Goal: Information Seeking & Learning: Learn about a topic

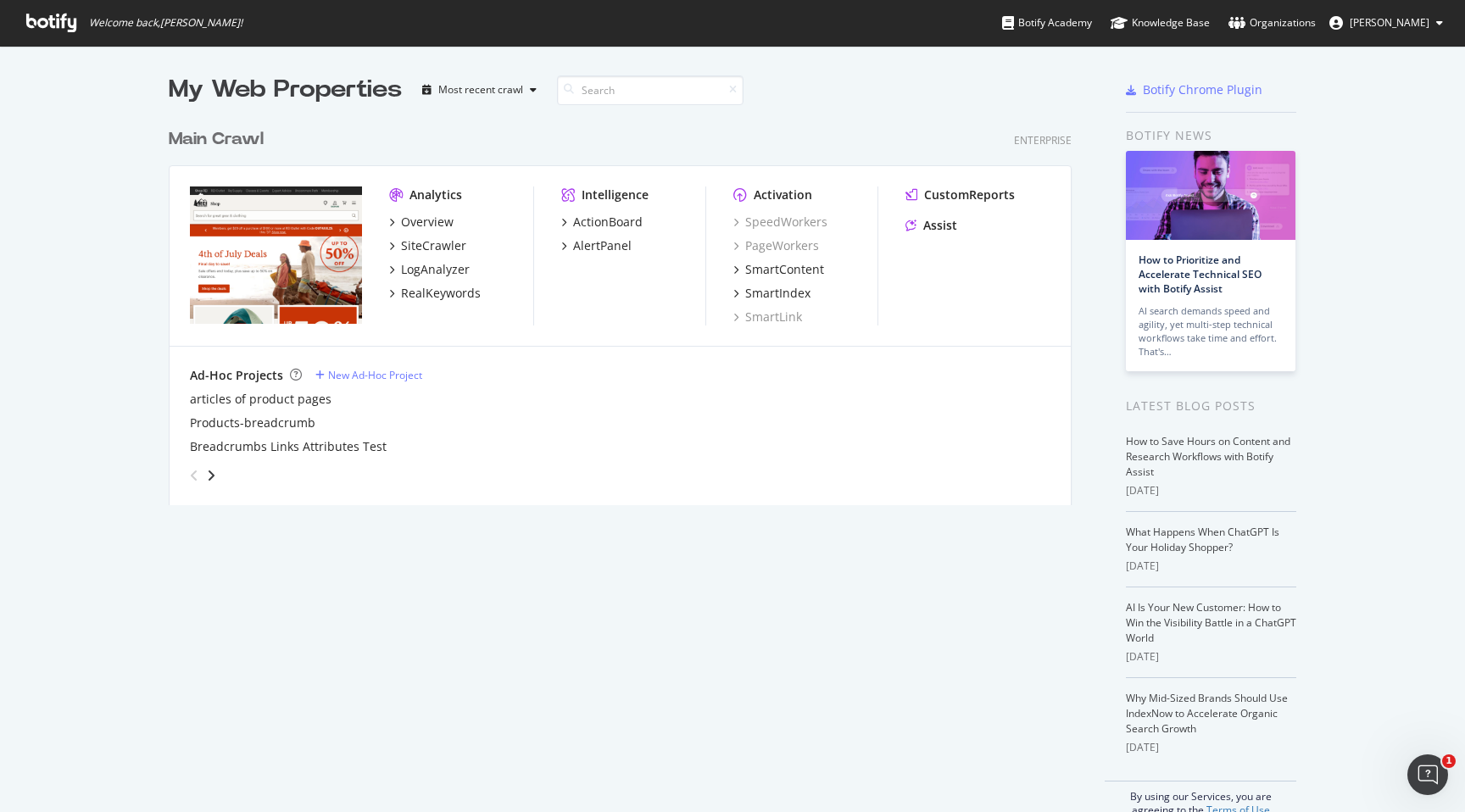
click at [450, 277] on div "Overview SiteCrawler LogAnalyzer RealKeywords" at bounding box center [461, 258] width 144 height 88
click at [451, 272] on div "LogAnalyzer" at bounding box center [435, 269] width 68 height 17
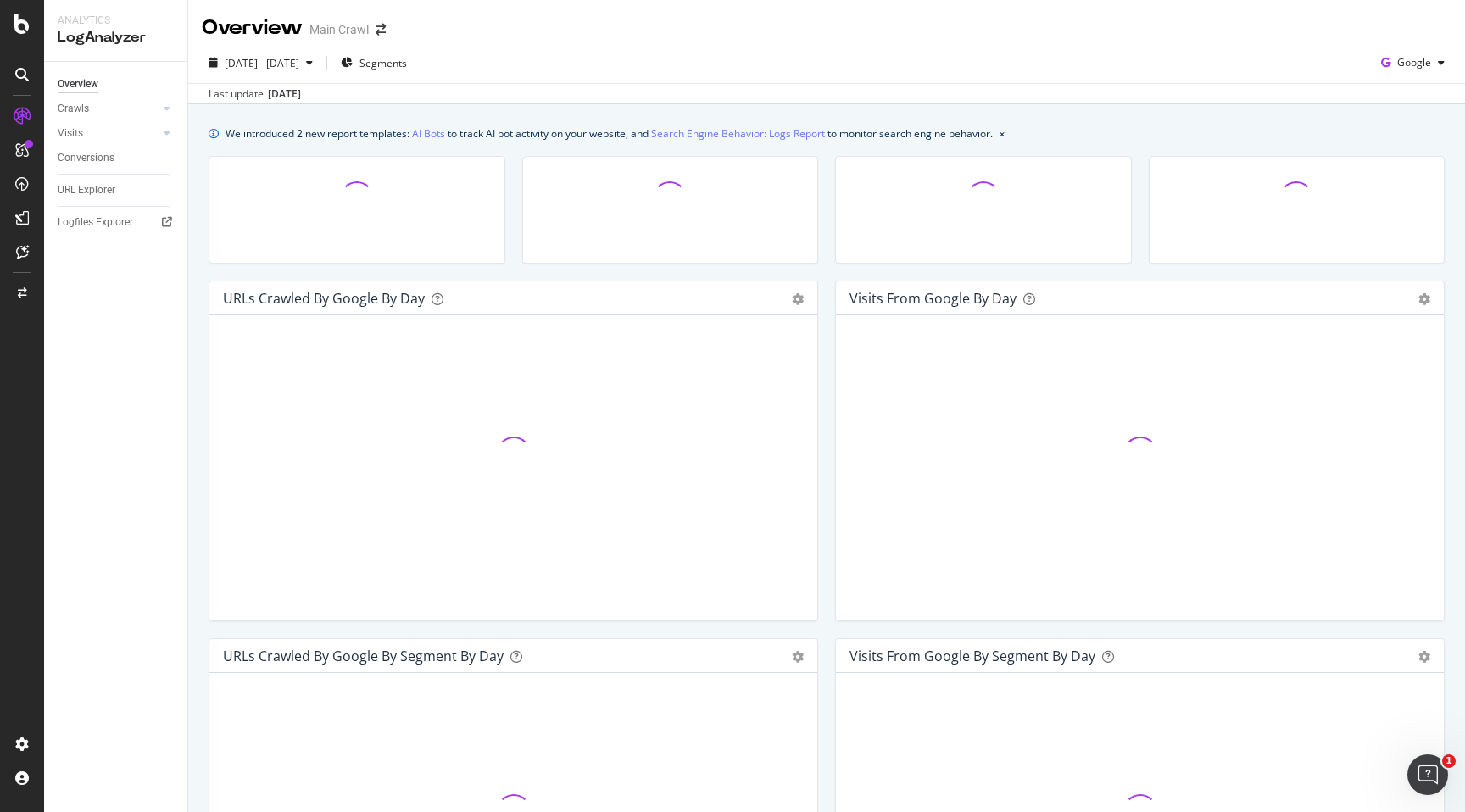
click at [164, 415] on div "Overview Crawls Daily Distribution Segments Distribution HTTP Codes Resources V…" at bounding box center [115, 437] width 143 height 750
click at [110, 207] on div "Overview Crawls Daily Distribution Segments Distribution HTTP Codes Resources V…" at bounding box center [115, 437] width 143 height 750
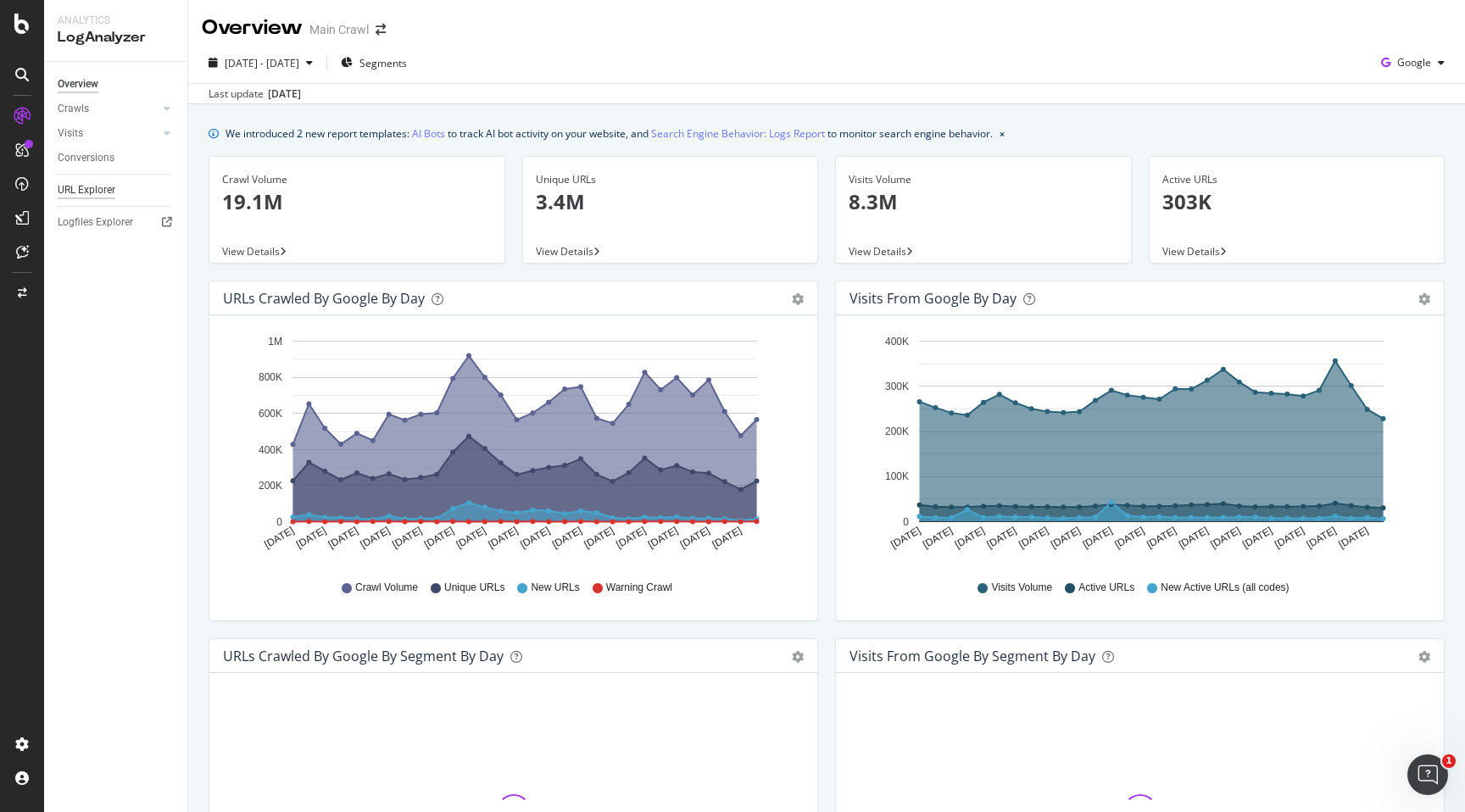
click at [90, 185] on div "URL Explorer" at bounding box center [86, 190] width 58 height 18
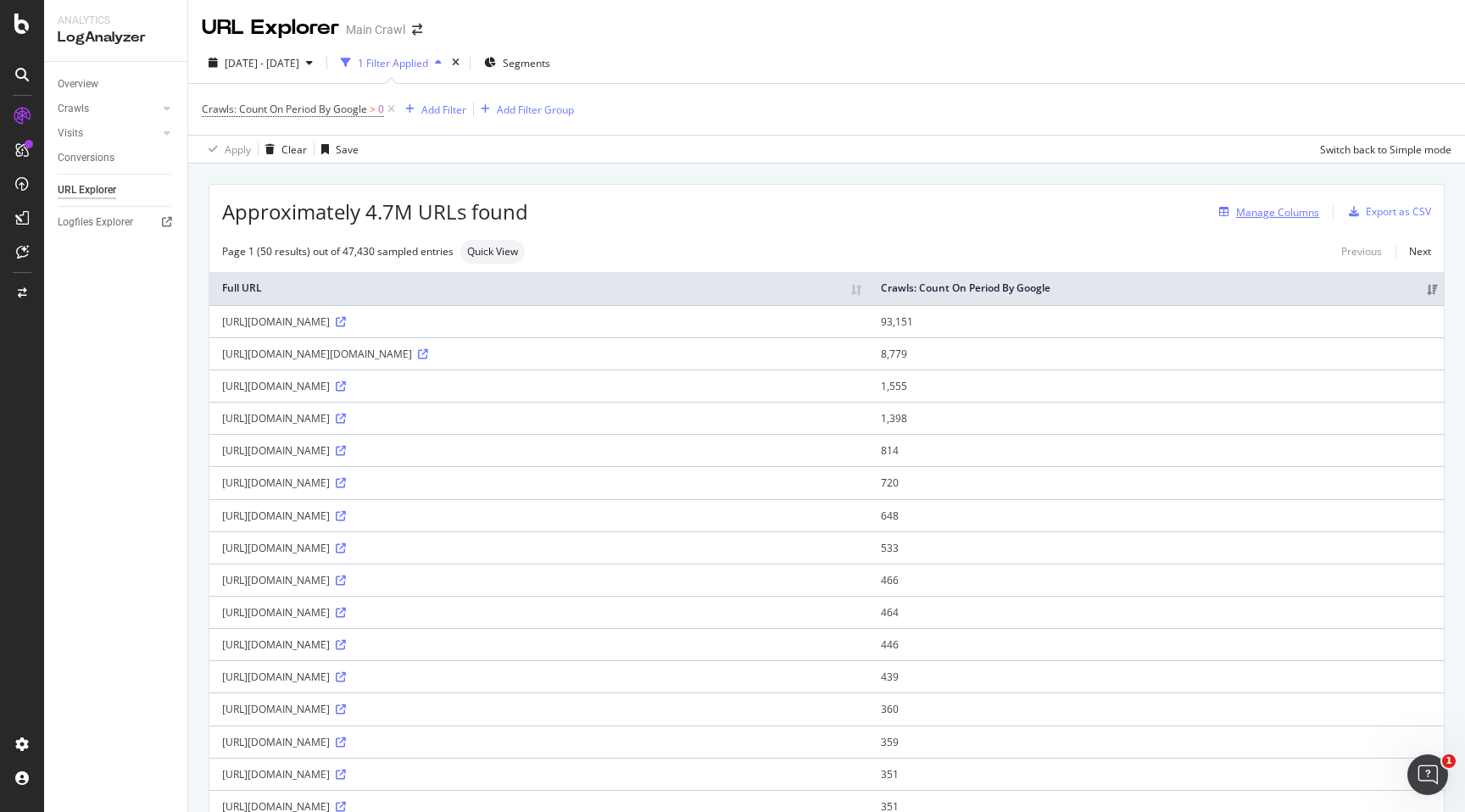
click at [1292, 217] on div "Manage Columns" at bounding box center [1277, 212] width 83 height 14
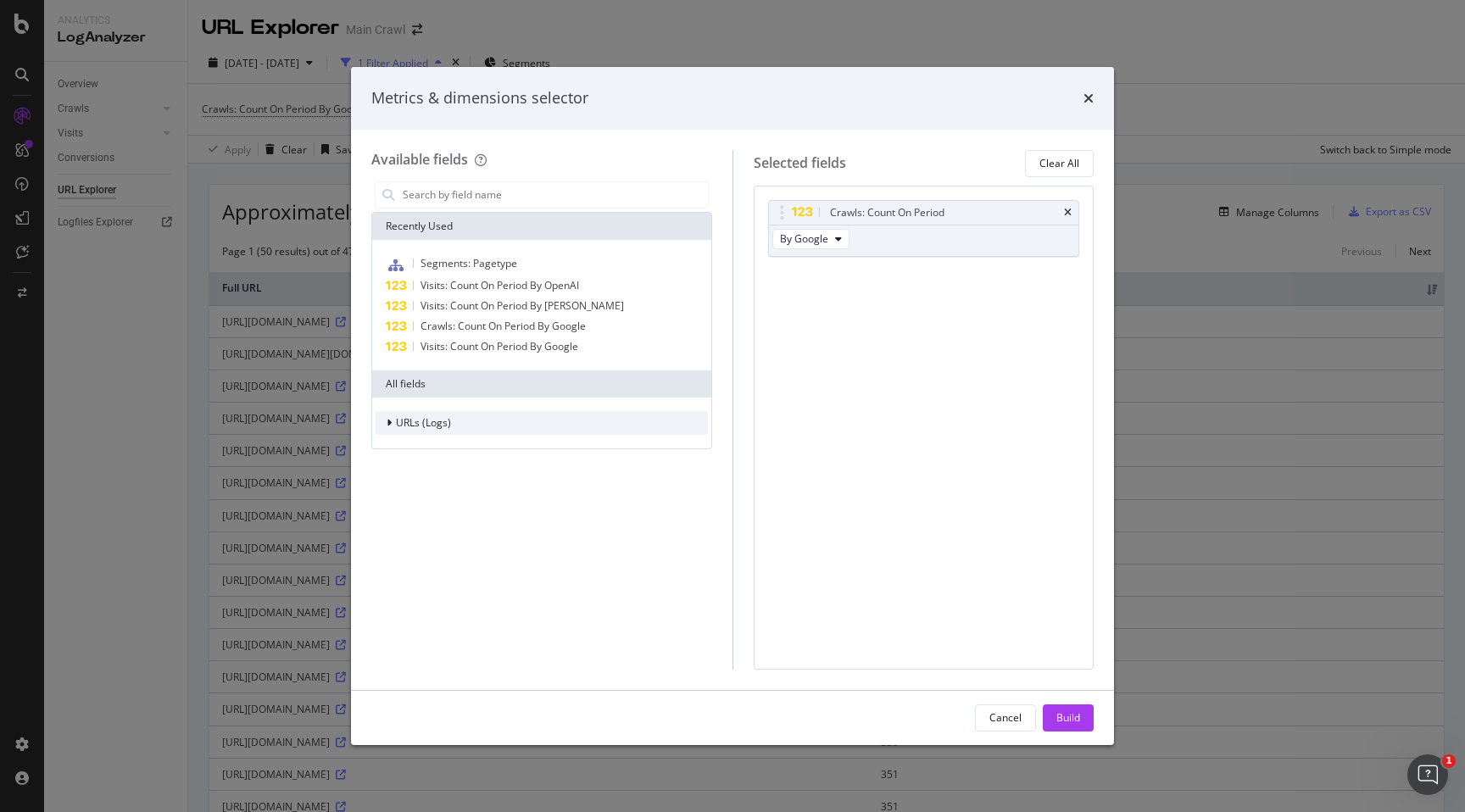
click at [417, 428] on span "URLs (Logs)" at bounding box center [423, 422] width 55 height 14
click at [396, 501] on icon "modal" at bounding box center [399, 500] width 5 height 10
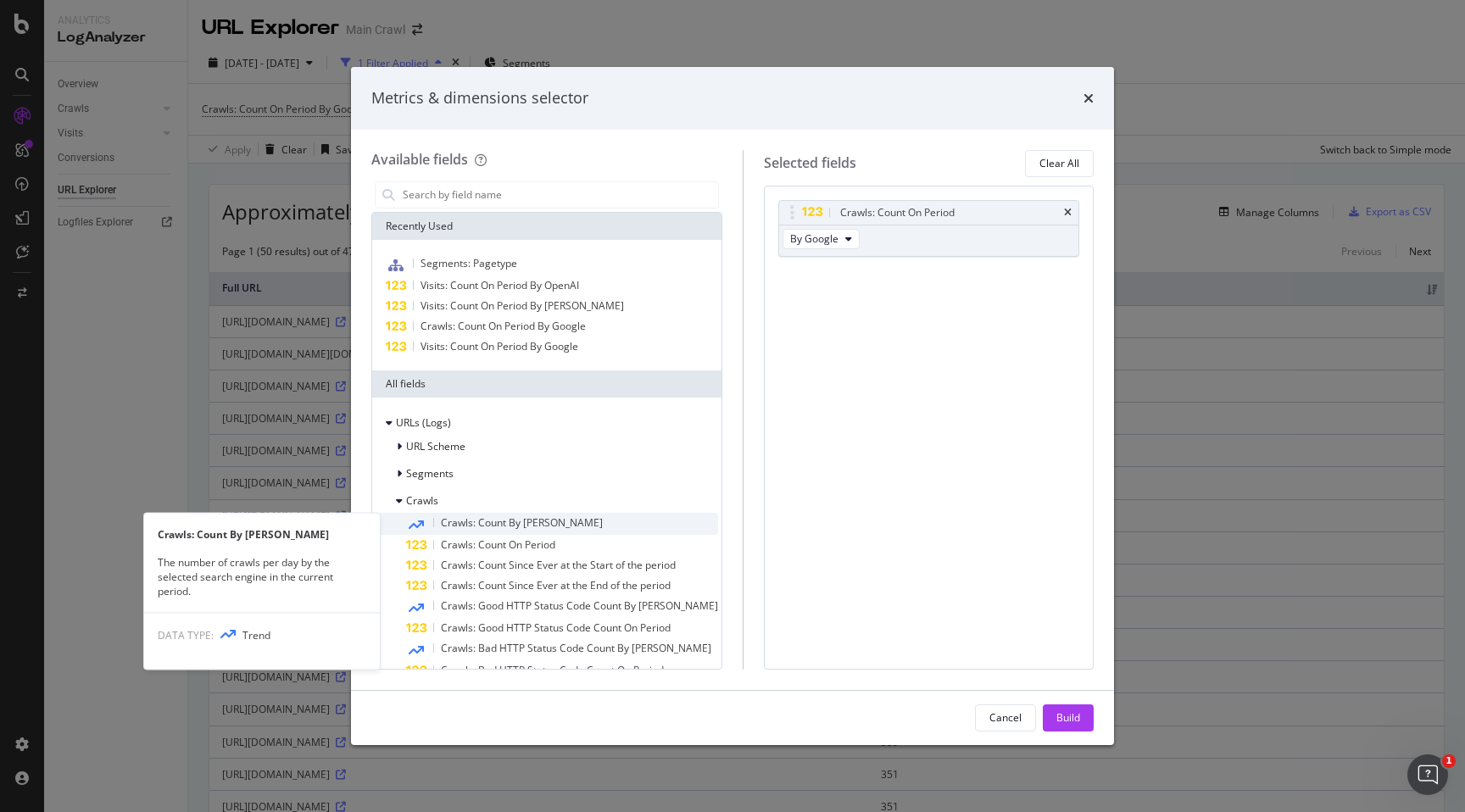
click at [450, 531] on div "Crawls: Count By [PERSON_NAME]" at bounding box center [562, 524] width 312 height 22
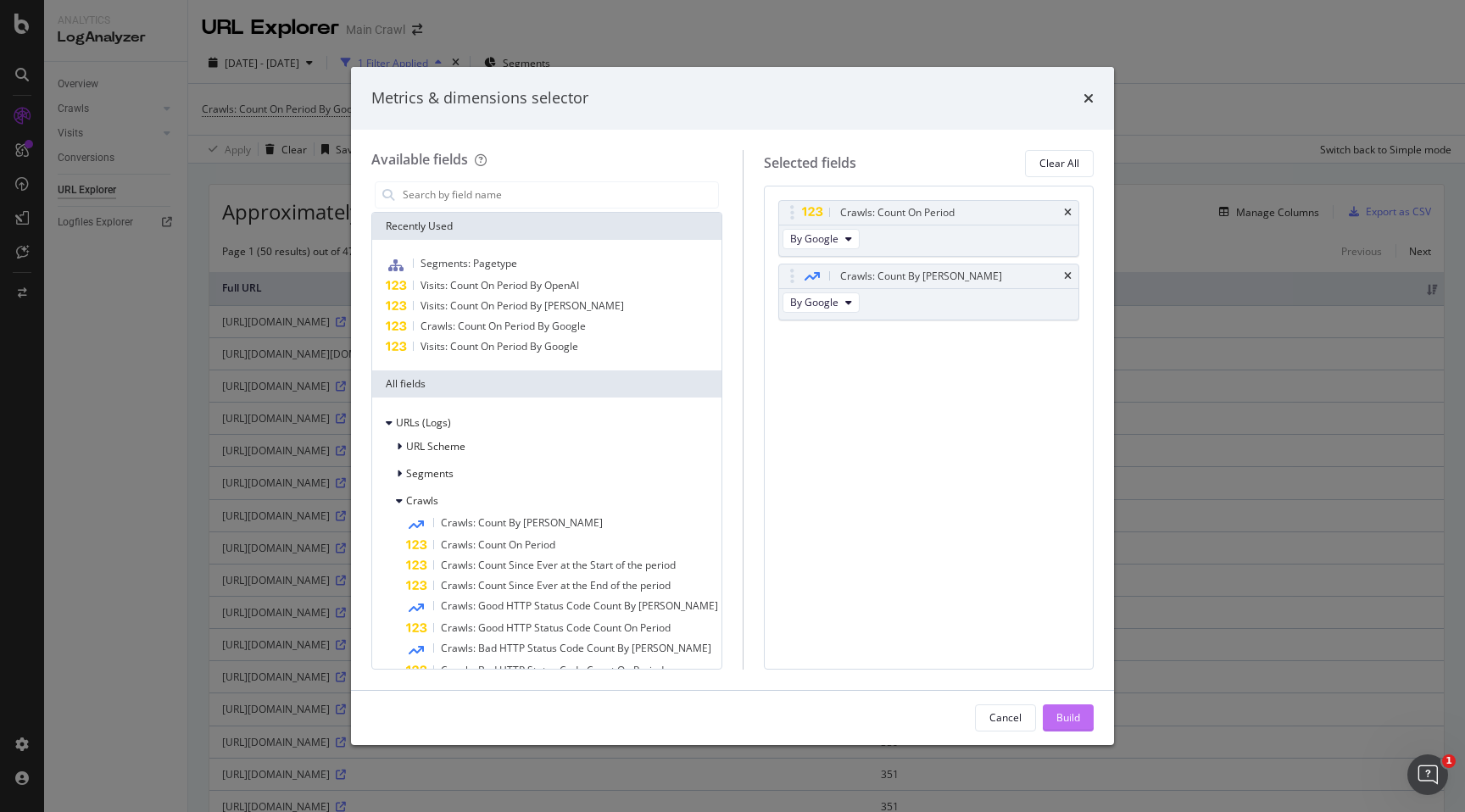
click at [1083, 710] on button "Build" at bounding box center [1068, 718] width 51 height 27
